Goal: Transaction & Acquisition: Purchase product/service

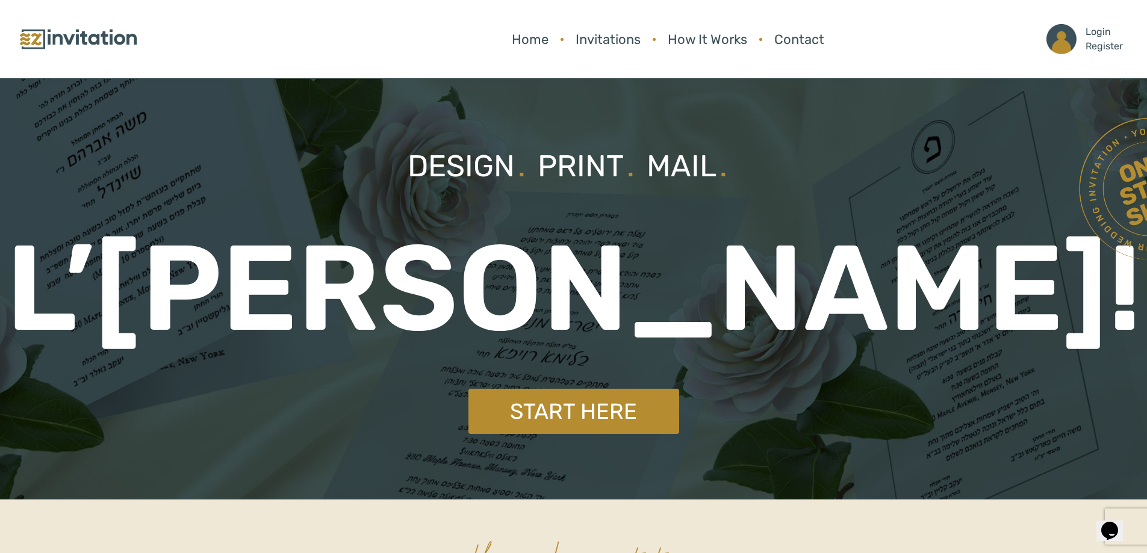
click at [265, 51] on link at bounding box center [156, 39] width 277 height 26
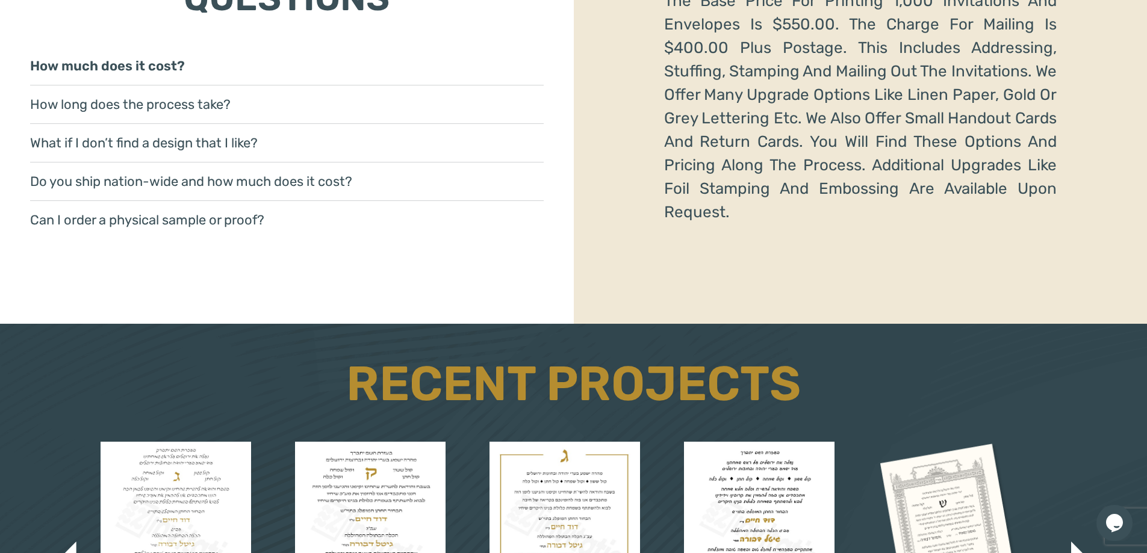
scroll to position [2167, 0]
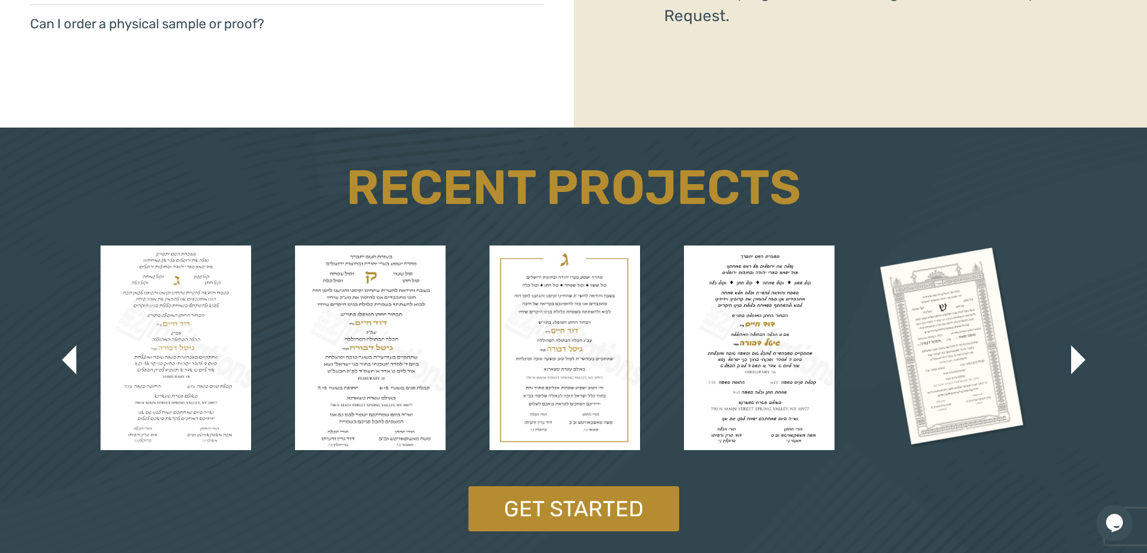
click at [560, 375] on img at bounding box center [564, 348] width 151 height 205
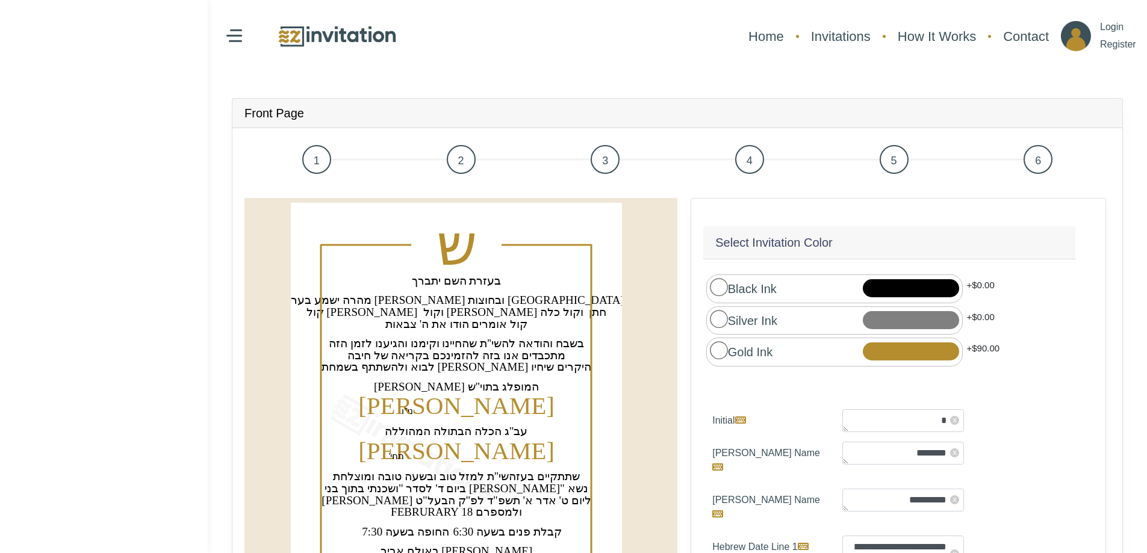
scroll to position [135, 0]
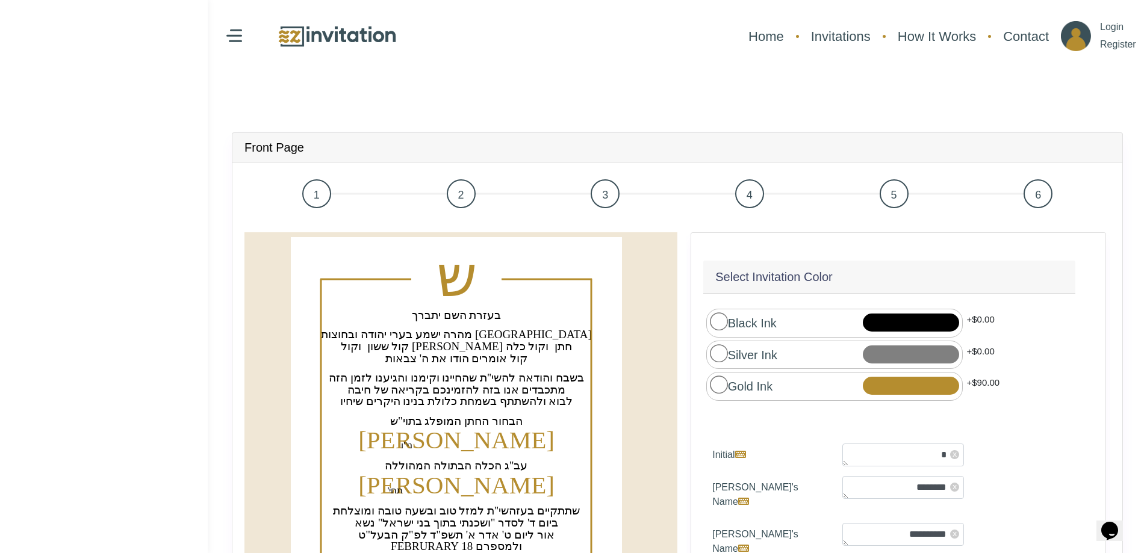
click at [612, 194] on span "3" at bounding box center [605, 193] width 29 height 29
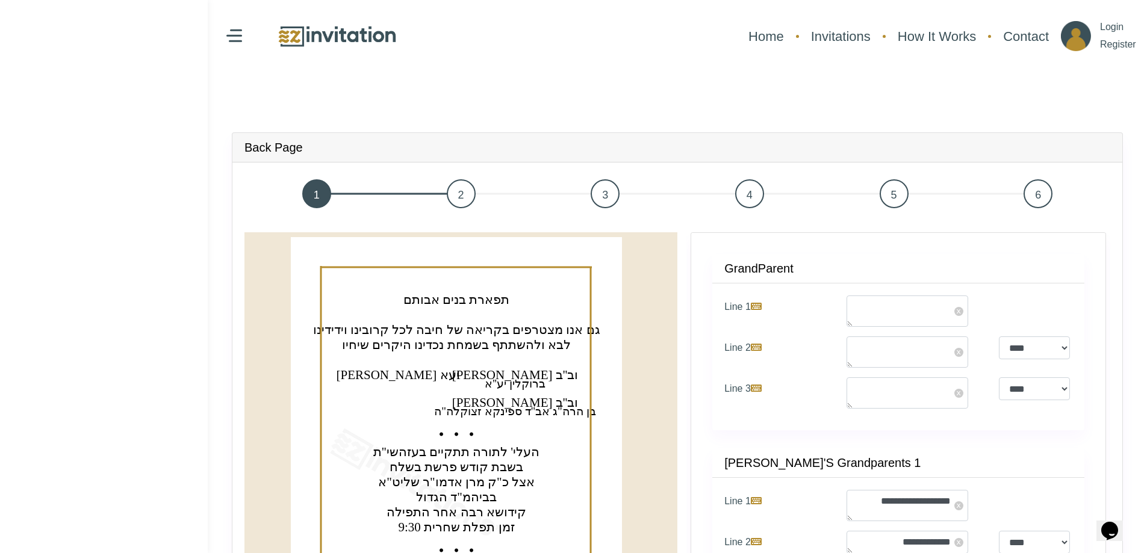
click at [759, 196] on span "4" at bounding box center [749, 193] width 29 height 29
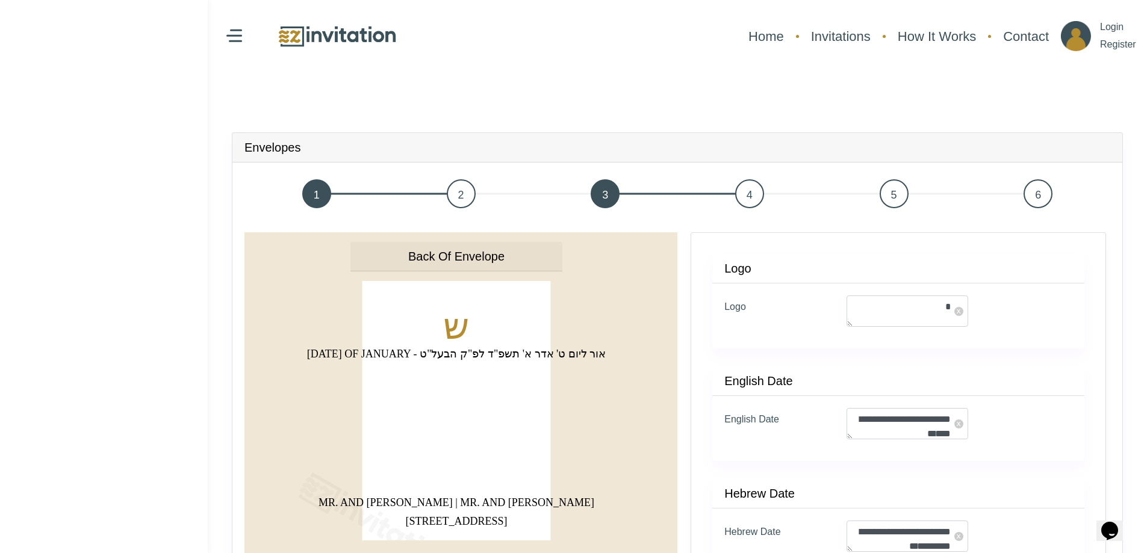
click at [893, 193] on span "5" at bounding box center [894, 193] width 29 height 29
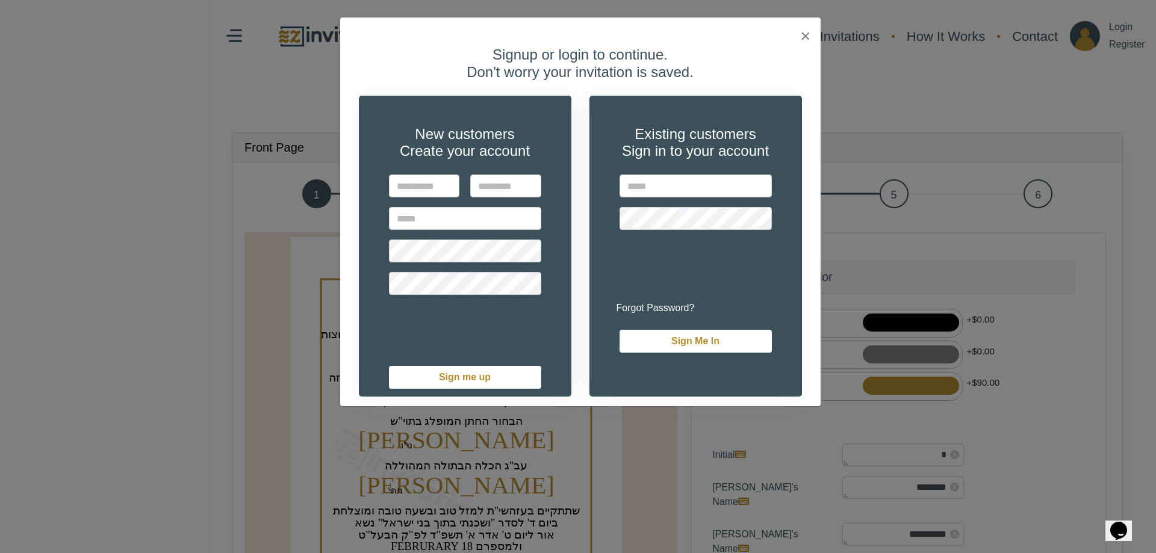
click at [807, 38] on div "Signup or login to continue. Don't worry your invitation is saved. New customer…" at bounding box center [580, 222] width 480 height 370
click at [806, 35] on span "×" at bounding box center [805, 36] width 11 height 20
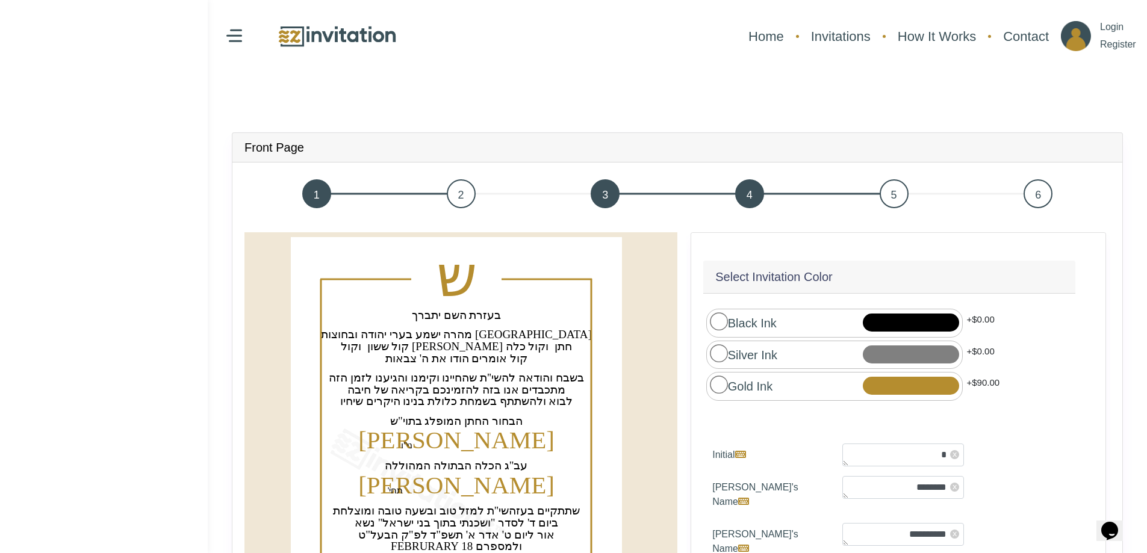
click at [554, 148] on div "Front Page" at bounding box center [677, 147] width 890 height 29
click at [323, 37] on img at bounding box center [337, 36] width 120 height 26
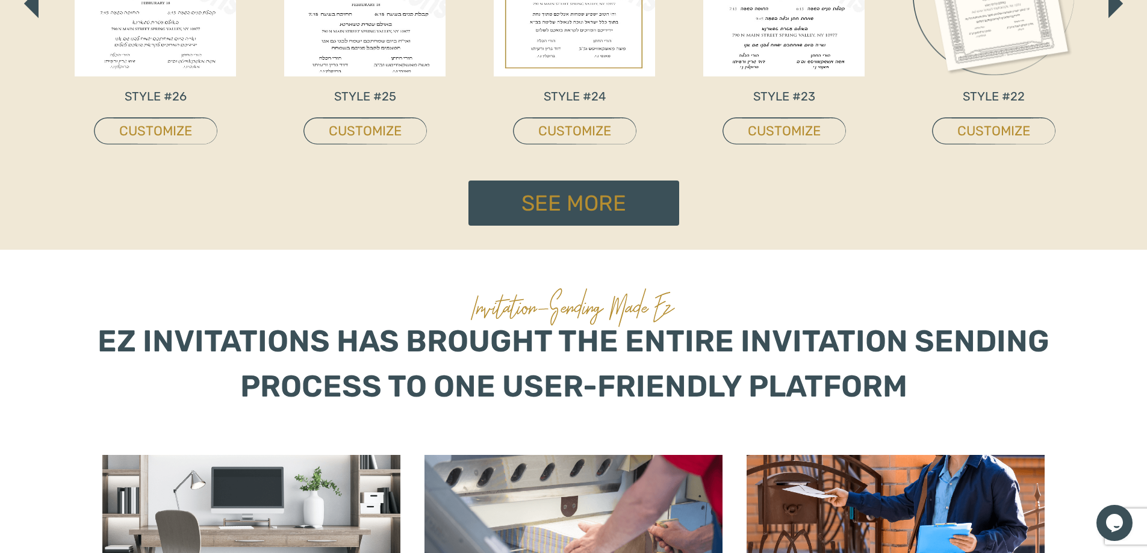
scroll to position [843, 0]
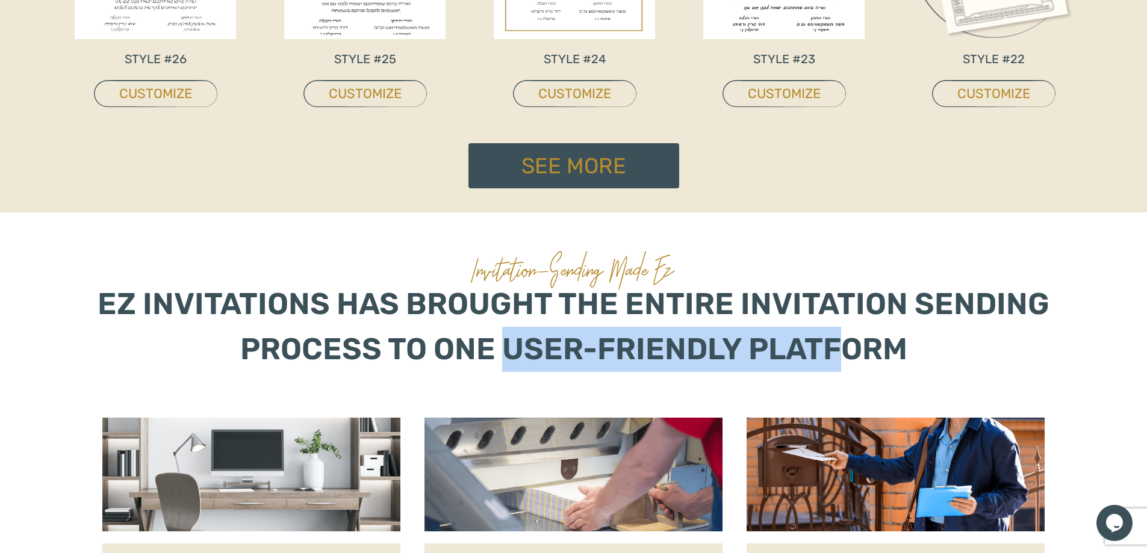
drag, startPoint x: 502, startPoint y: 345, endPoint x: 833, endPoint y: 349, distance: 331.1
click at [833, 349] on p "EZ Invitations has brought the entire invitation sending process to one user-fr…" at bounding box center [573, 327] width 966 height 90
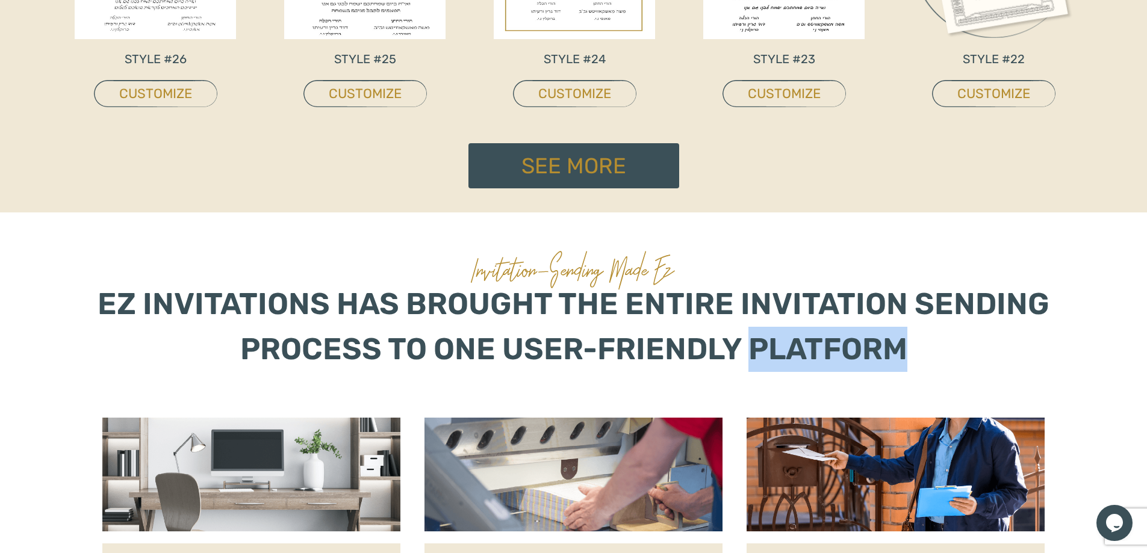
click at [833, 349] on p "EZ Invitations has brought the entire invitation sending process to one user-fr…" at bounding box center [573, 327] width 966 height 90
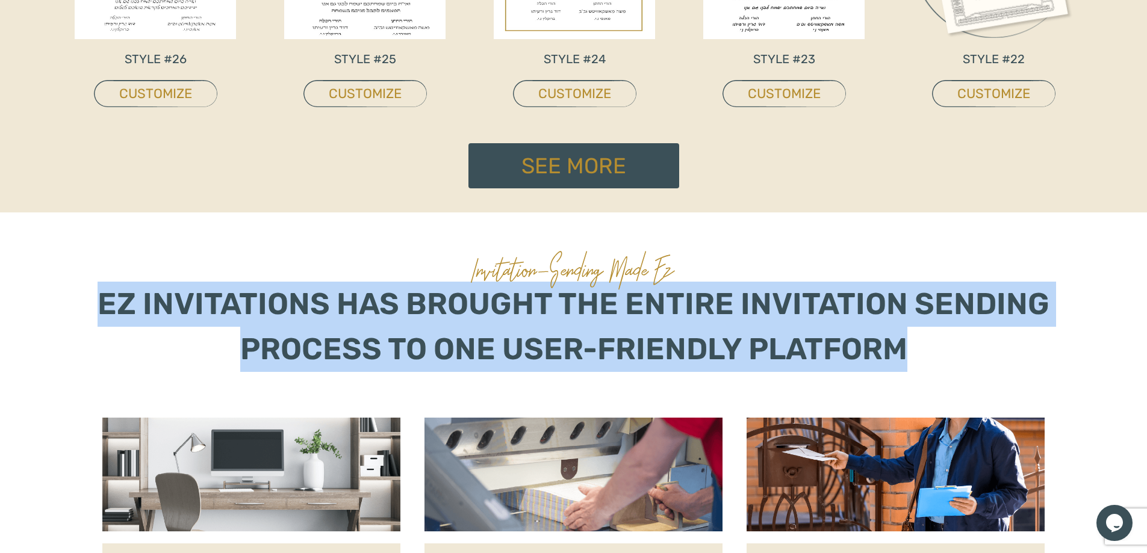
click at [833, 349] on p "EZ Invitations has brought the entire invitation sending process to one user-fr…" at bounding box center [573, 327] width 966 height 90
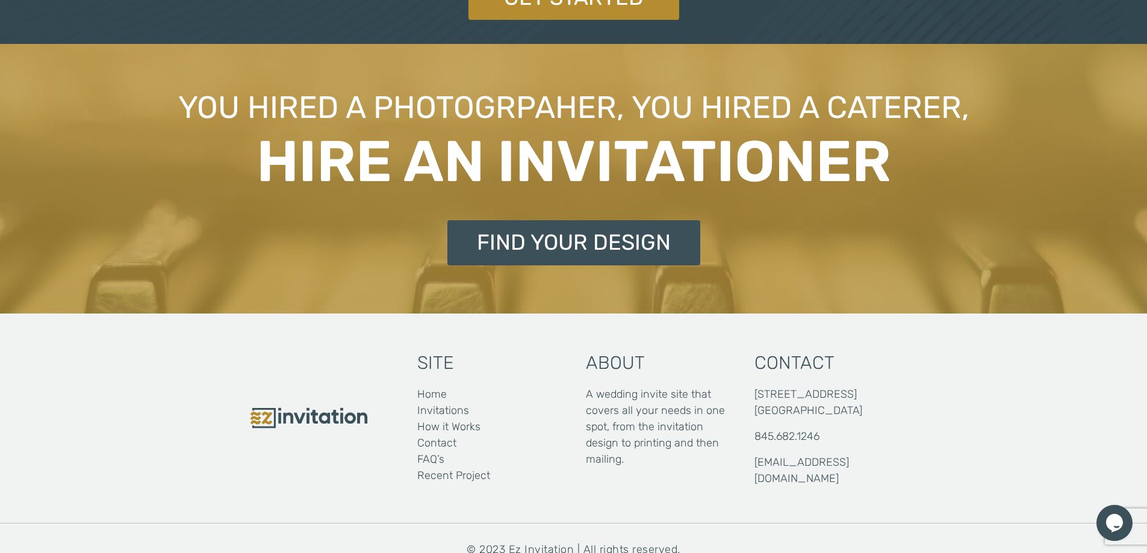
scroll to position [2700, 0]
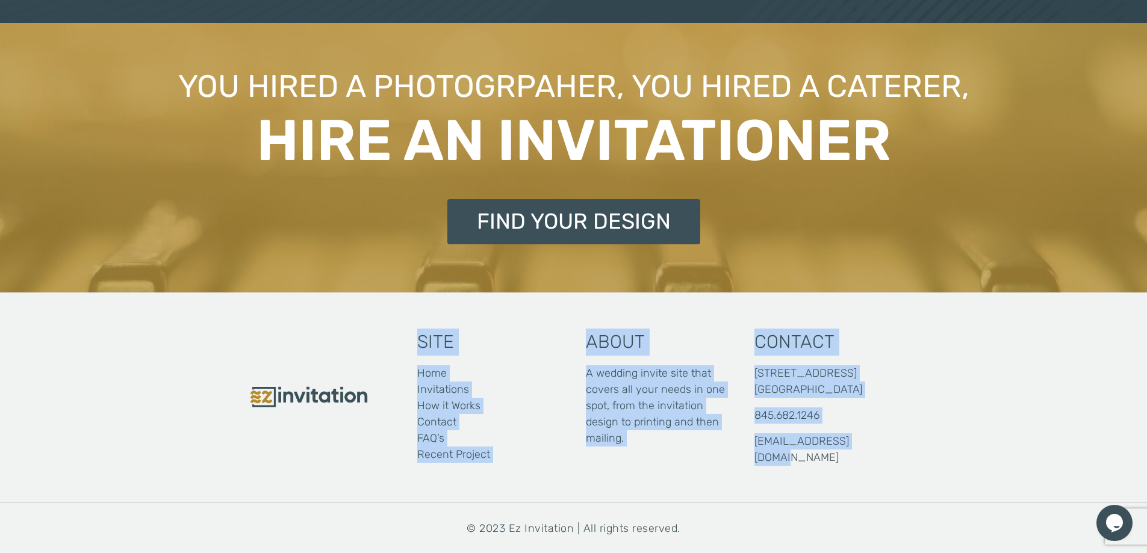
drag, startPoint x: 855, startPoint y: 438, endPoint x: 415, endPoint y: 344, distance: 450.6
click at [415, 344] on div "Site Home Invitations How it Works Contact FAQ’s Recent Project About A wedding…" at bounding box center [574, 398] width 722 height 210
click at [415, 344] on div "Site Home Invitations How it Works Contact FAQ’s Recent Project" at bounding box center [489, 396] width 169 height 158
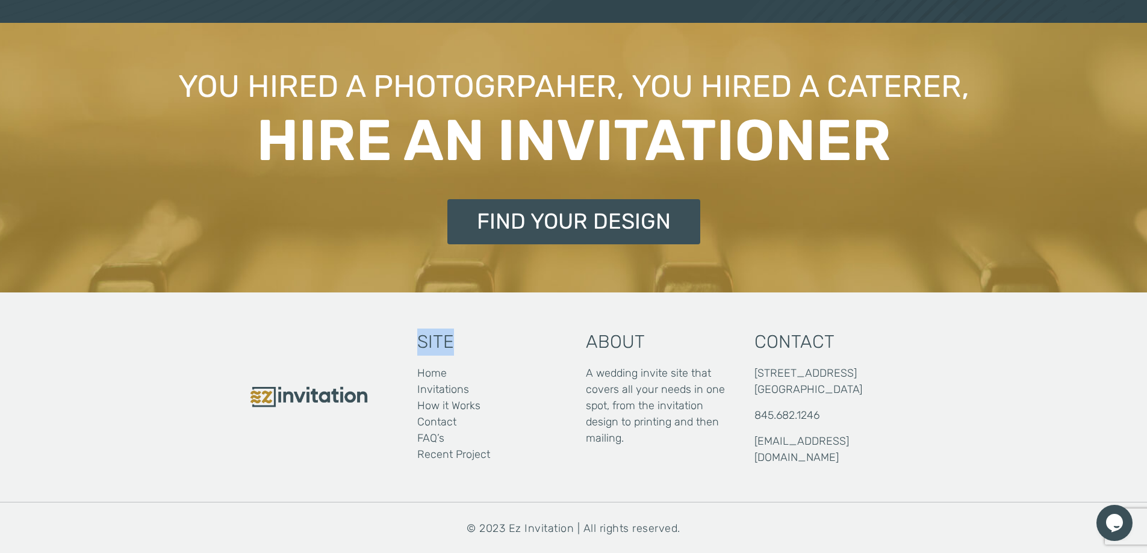
click at [415, 344] on div "Site Home Invitations How it Works Contact FAQ’s Recent Project" at bounding box center [489, 396] width 169 height 158
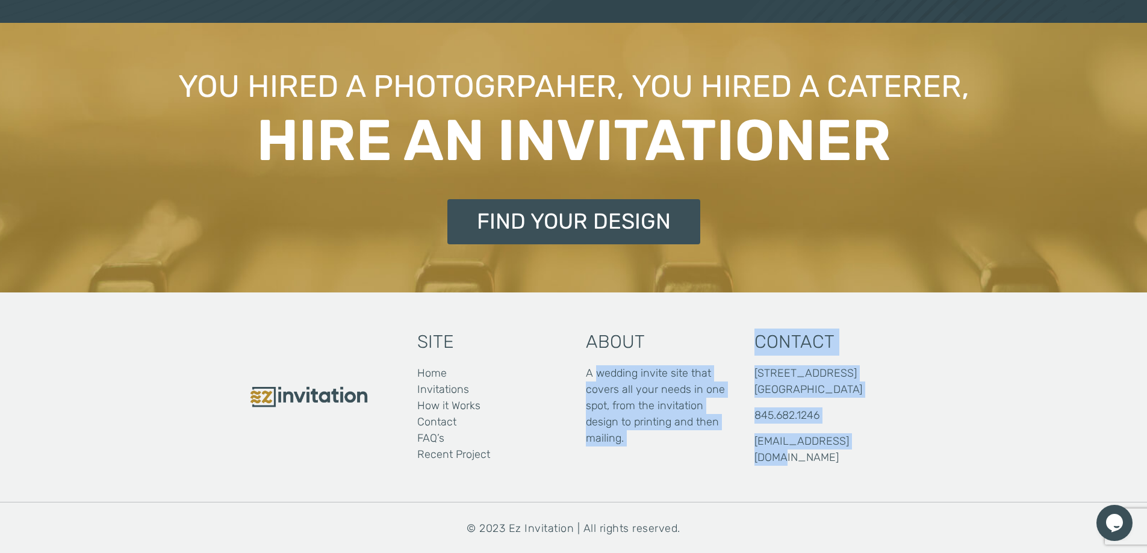
drag, startPoint x: 647, startPoint y: 390, endPoint x: 855, endPoint y: 471, distance: 223.6
click at [855, 471] on div "Site Home Invitations How it Works Contact FAQ’s Recent Project About A wedding…" at bounding box center [574, 398] width 722 height 210
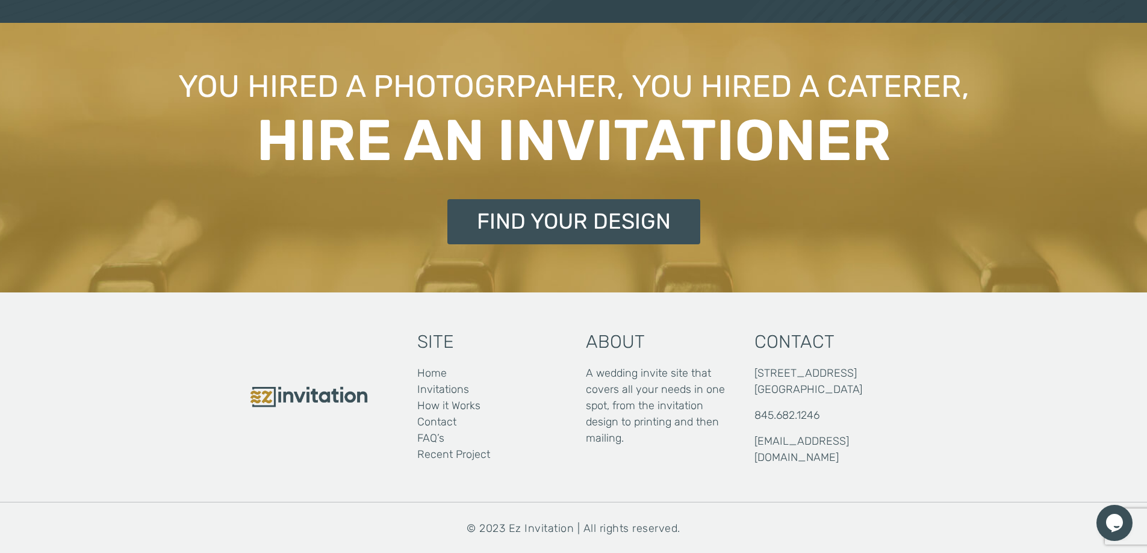
click at [862, 471] on div "Site Home Invitations How it Works Contact FAQ’s Recent Project About A wedding…" at bounding box center [574, 398] width 722 height 210
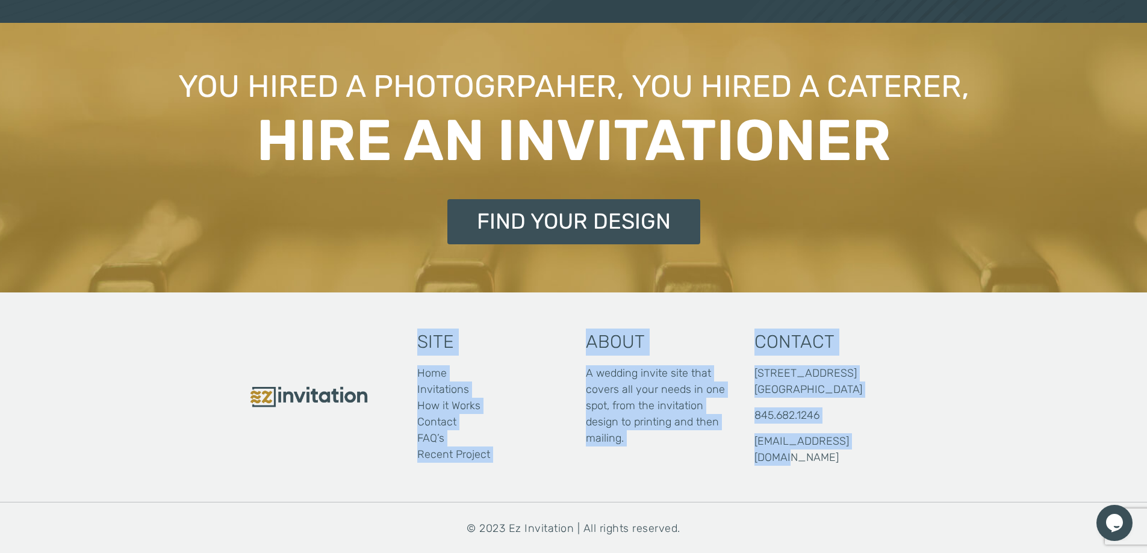
drag, startPoint x: 872, startPoint y: 446, endPoint x: 383, endPoint y: 320, distance: 504.8
click at [383, 320] on div "Site Home Invitations How it Works Contact FAQ’s Recent Project About A wedding…" at bounding box center [574, 398] width 722 height 210
drag, startPoint x: 383, startPoint y: 320, endPoint x: 894, endPoint y: 450, distance: 527.6
click at [894, 450] on div "Site Home Invitations How it Works Contact FAQ’s Recent Project About A wedding…" at bounding box center [574, 398] width 722 height 210
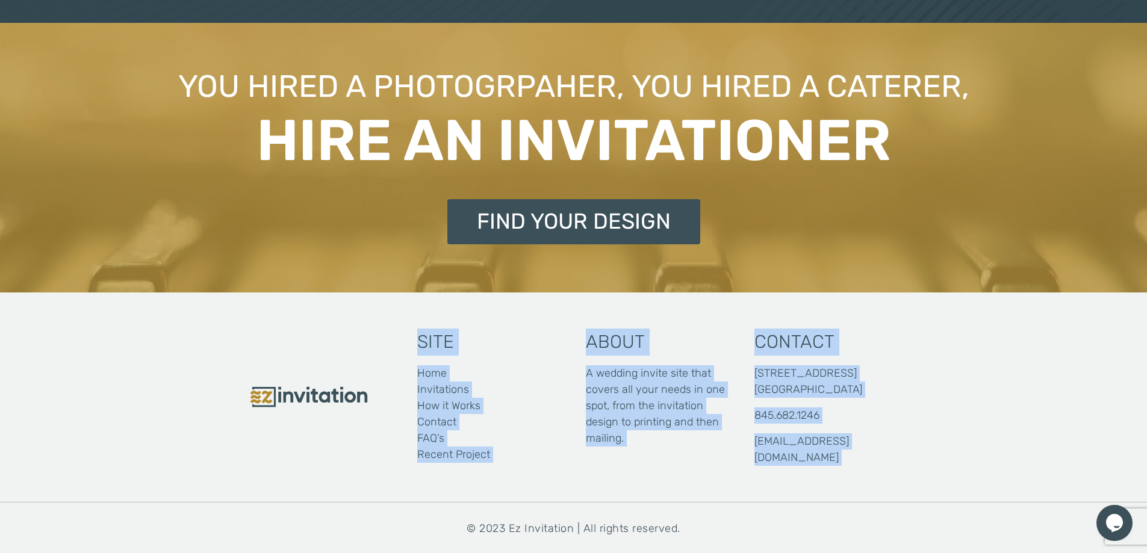
click at [894, 450] on div "Contact [STREET_ADDRESS] [EMAIL_ADDRESS][DOMAIN_NAME]" at bounding box center [826, 397] width 169 height 161
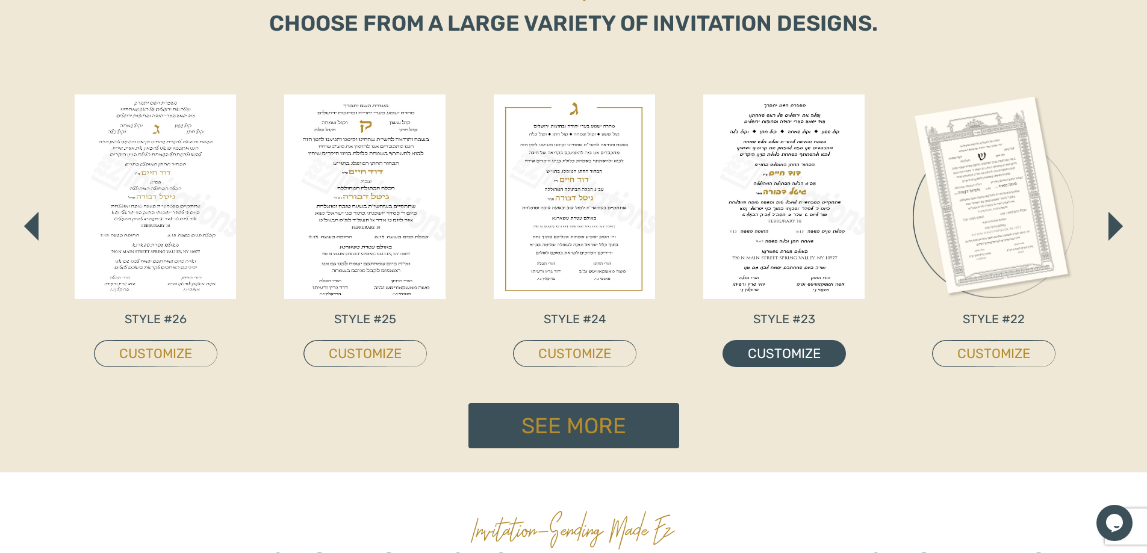
scroll to position [713, 0]
